Goal: Complete application form

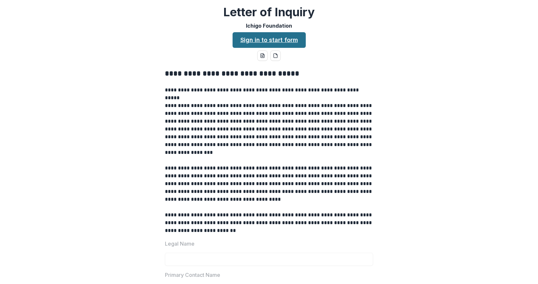
click at [272, 40] on link "Sign in to start form" at bounding box center [269, 40] width 73 height 16
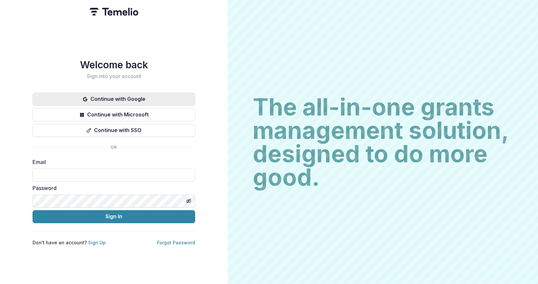
click at [128, 98] on button "Continue with Google" at bounding box center [114, 99] width 163 height 13
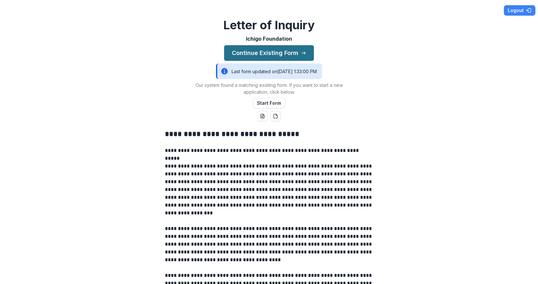
click at [289, 52] on button "Continue Existing Form" at bounding box center [269, 53] width 90 height 16
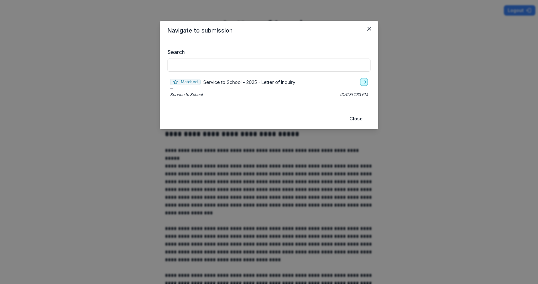
click at [364, 81] on icon "go-to" at bounding box center [363, 81] width 5 height 5
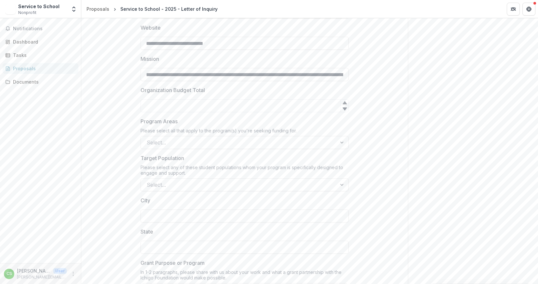
scroll to position [360, 0]
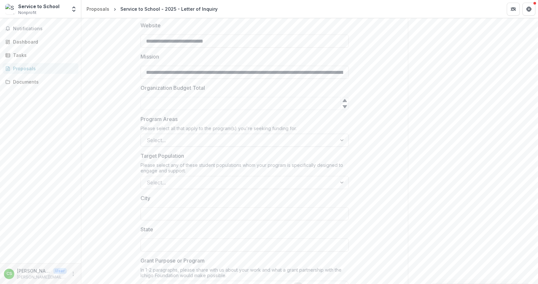
click at [202, 137] on div at bounding box center [239, 140] width 184 height 9
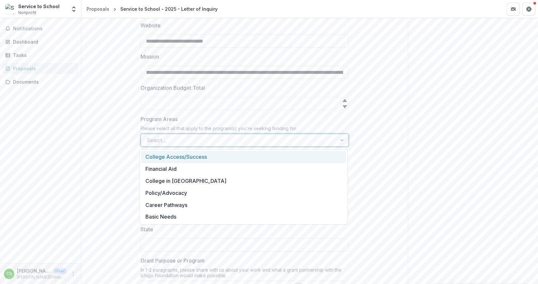
click at [190, 155] on div "College Access/Success" at bounding box center [243, 157] width 205 height 12
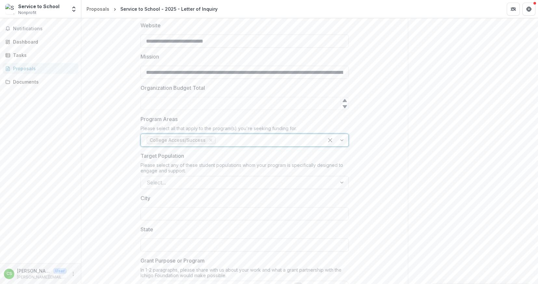
click at [188, 184] on div at bounding box center [239, 182] width 184 height 9
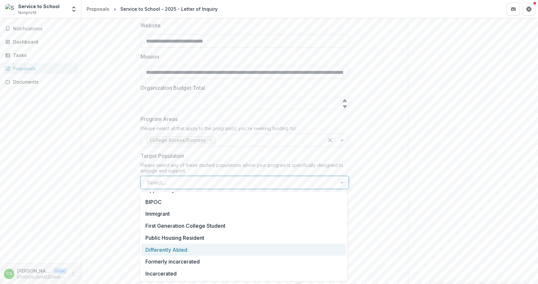
scroll to position [45, 0]
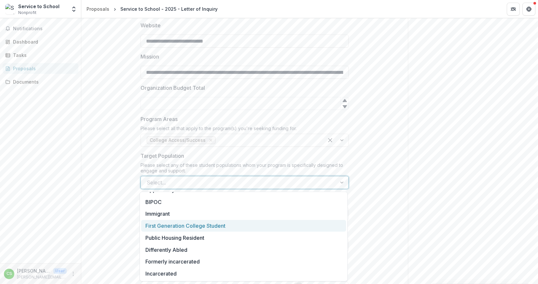
click at [207, 224] on div "First Generation College Student" at bounding box center [243, 226] width 205 height 12
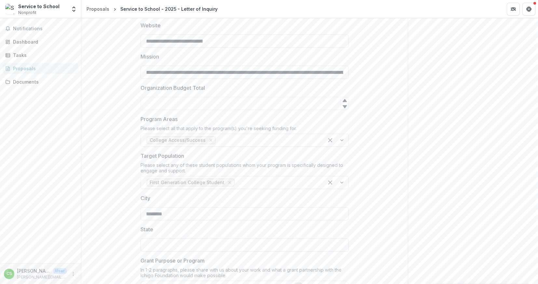
type input "********"
click at [446, 153] on div "Send comments or questions to Ichigo Foundation in the box below. Ichigo Founda…" at bounding box center [473, 118] width 130 height 920
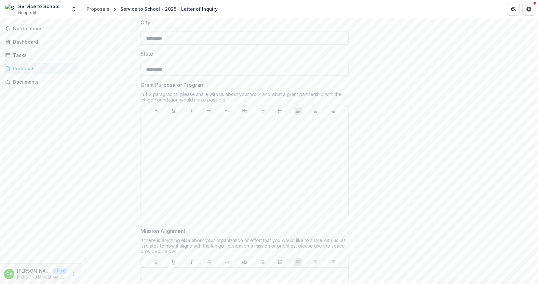
scroll to position [538, 0]
click at [227, 143] on div at bounding box center [244, 165] width 202 height 98
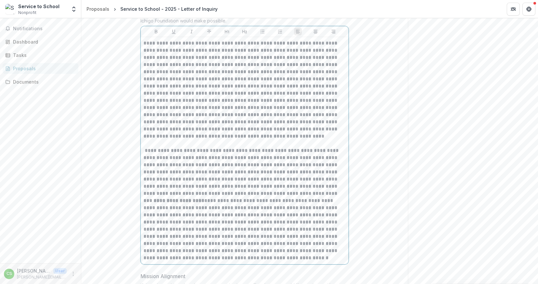
scroll to position [615, 0]
click at [144, 152] on p "**********" at bounding box center [244, 200] width 202 height 122
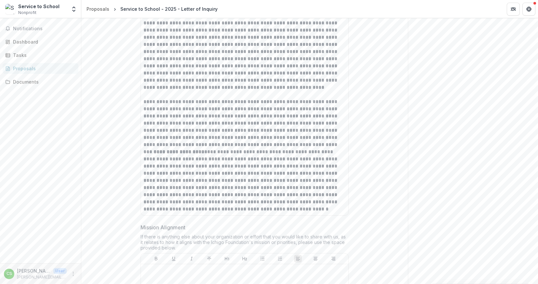
scroll to position [665, 0]
drag, startPoint x: 161, startPoint y: 152, endPoint x: 303, endPoint y: 145, distance: 143.0
click at [303, 145] on p "**********" at bounding box center [244, 151] width 202 height 122
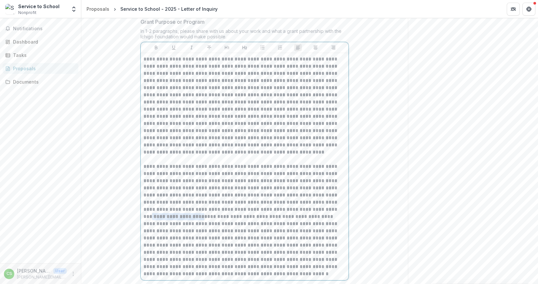
scroll to position [598, 0]
click at [159, 49] on button "Bold" at bounding box center [156, 48] width 8 height 8
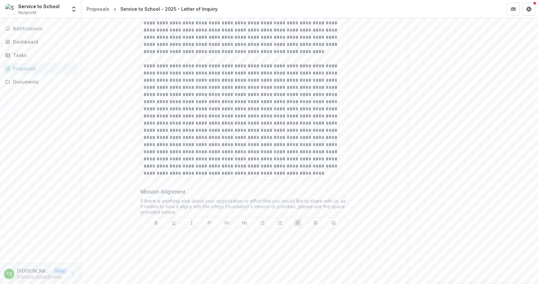
scroll to position [698, 0]
click at [222, 89] on p at bounding box center [244, 117] width 202 height 122
click at [265, 123] on p at bounding box center [244, 117] width 202 height 122
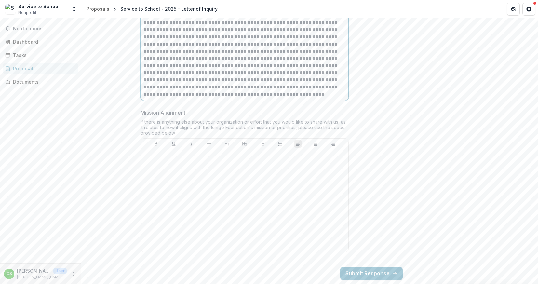
scroll to position [778, 0]
click at [218, 176] on div at bounding box center [244, 201] width 202 height 98
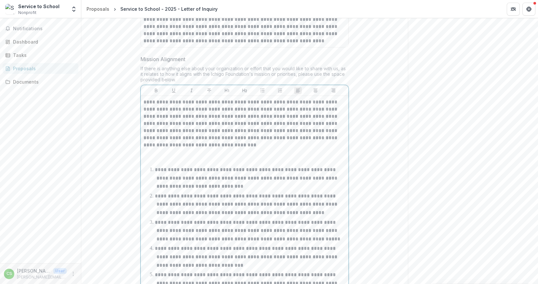
scroll to position [830, 0]
click at [154, 156] on p at bounding box center [244, 157] width 202 height 14
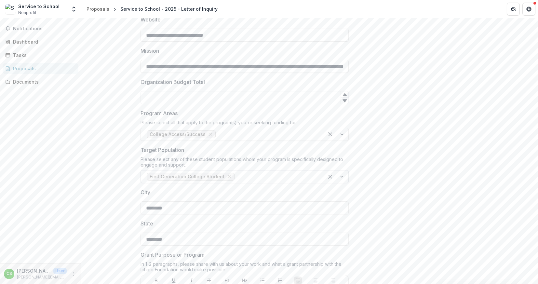
scroll to position [351, 0]
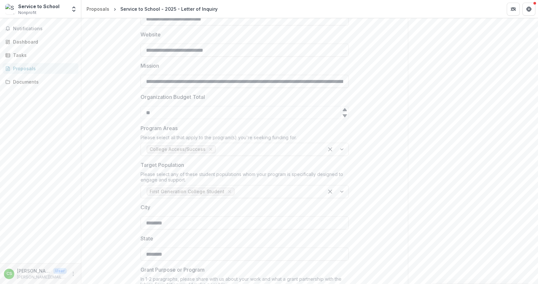
click at [342, 113] on div at bounding box center [345, 115] width 8 height 7
click at [345, 108] on icon at bounding box center [344, 109] width 5 height 5
type input "*"
click at [345, 117] on icon at bounding box center [344, 115] width 5 height 5
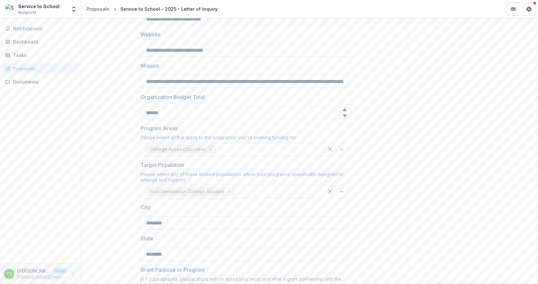
type input "******"
click at [431, 115] on div "Send comments or questions to Ichigo Foundation in the box below. Ichigo Founda…" at bounding box center [473, 257] width 130 height 1181
click at [154, 114] on input "******" at bounding box center [245, 112] width 208 height 13
click at [458, 145] on div "Send comments or questions to Ichigo Foundation in the box below. Ichigo Founda…" at bounding box center [473, 257] width 130 height 1181
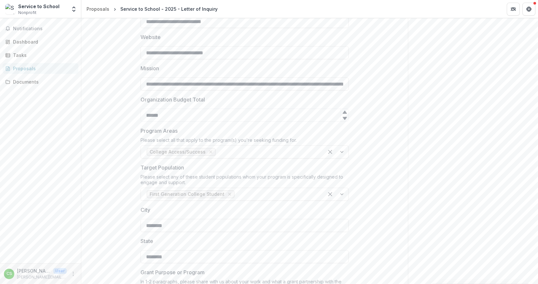
scroll to position [377, 0]
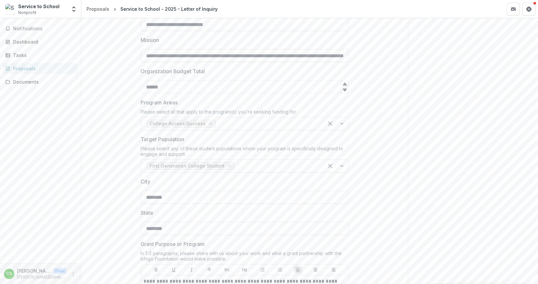
click at [323, 56] on input "**********" at bounding box center [245, 55] width 208 height 13
click at [348, 65] on div "**********" at bounding box center [244, 267] width 219 height 1064
click at [326, 58] on input "**********" at bounding box center [245, 55] width 208 height 13
click at [387, 98] on div "**********" at bounding box center [244, 267] width 327 height 1064
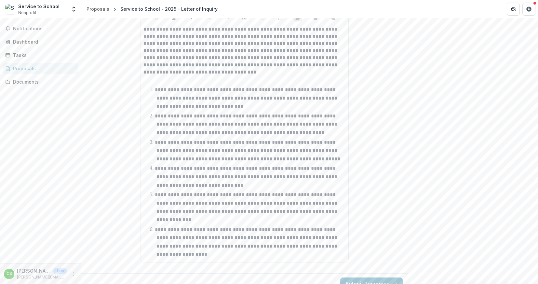
scroll to position [904, 0]
click at [358, 278] on button "Submit Response" at bounding box center [371, 284] width 62 height 13
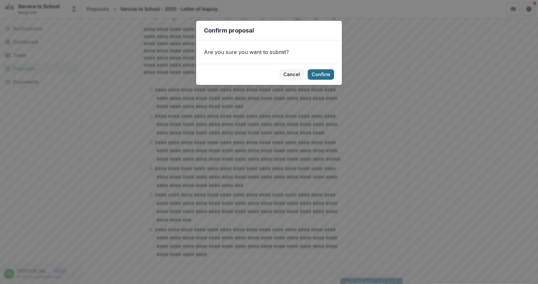
click at [324, 73] on button "Confirm" at bounding box center [321, 74] width 26 height 10
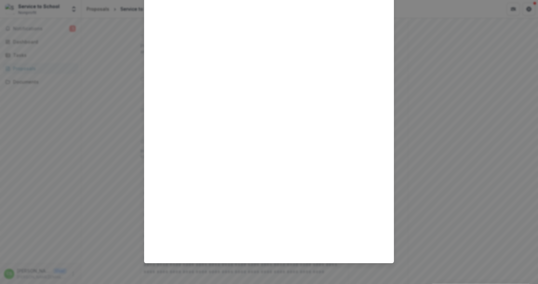
scroll to position [0, 0]
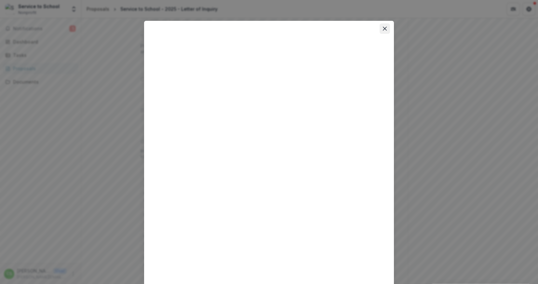
click at [386, 28] on button "Close" at bounding box center [385, 28] width 10 height 10
